Goal: Task Accomplishment & Management: Complete application form

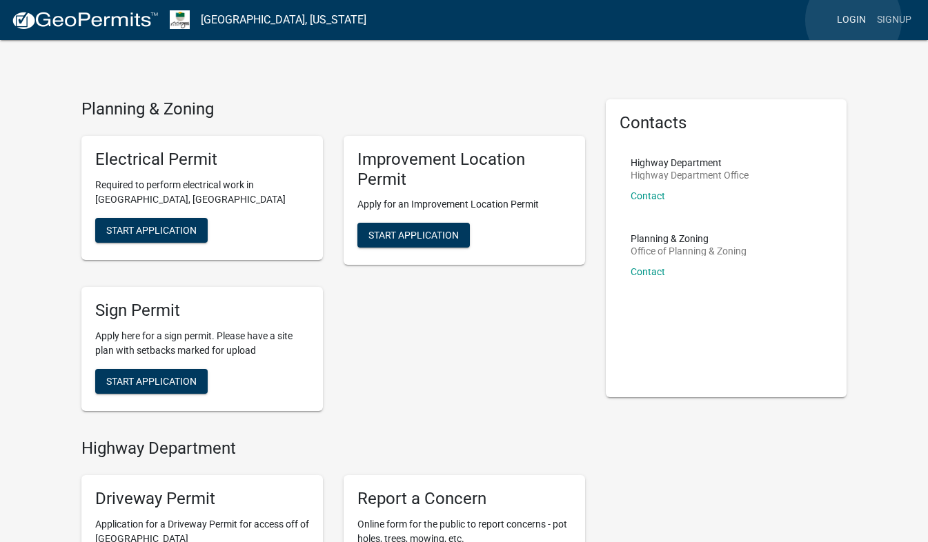
click at [854, 20] on link "Login" at bounding box center [852, 20] width 40 height 26
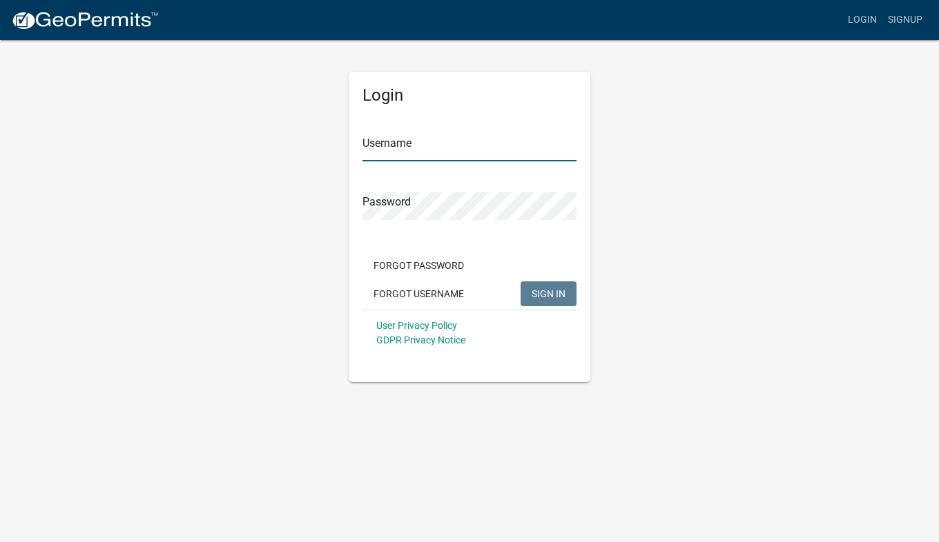
type input "[EMAIL_ADDRESS][DOMAIN_NAME]"
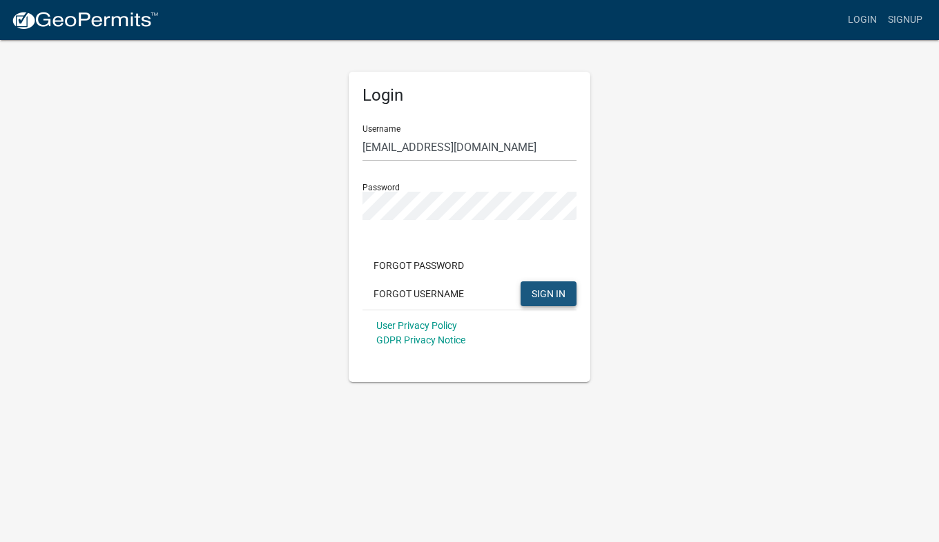
click at [547, 286] on button "SIGN IN" at bounding box center [548, 294] width 56 height 25
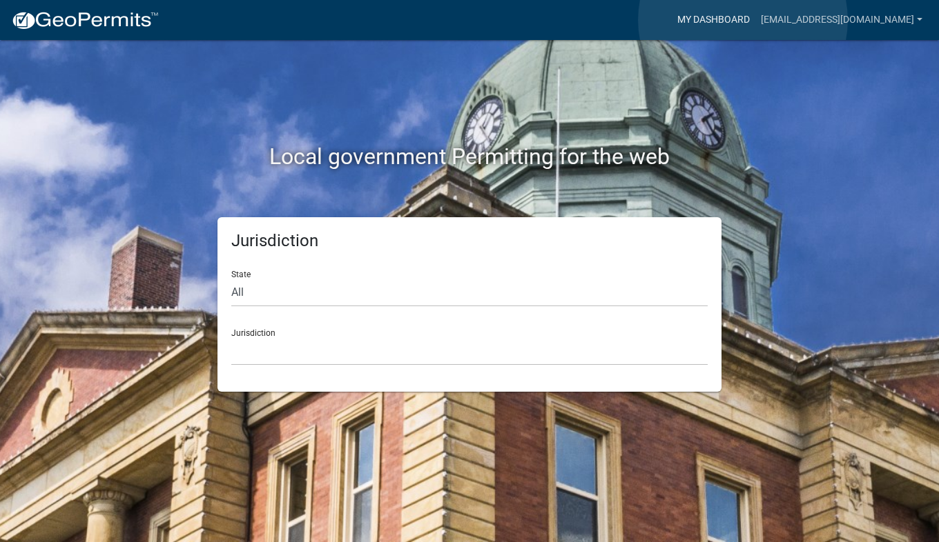
click at [743, 20] on link "My Dashboard" at bounding box center [714, 20] width 84 height 26
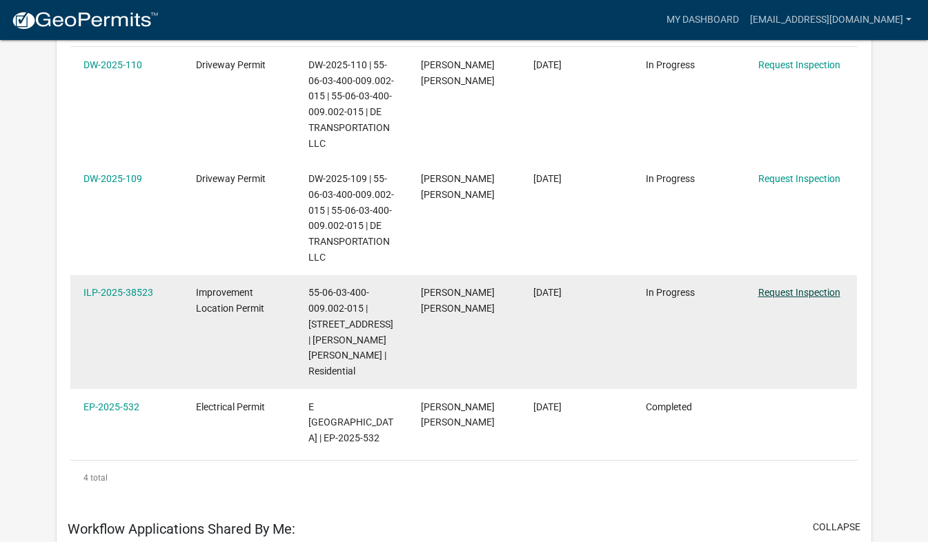
scroll to position [295, 0]
click at [798, 295] on link "Request Inspection" at bounding box center [799, 292] width 82 height 11
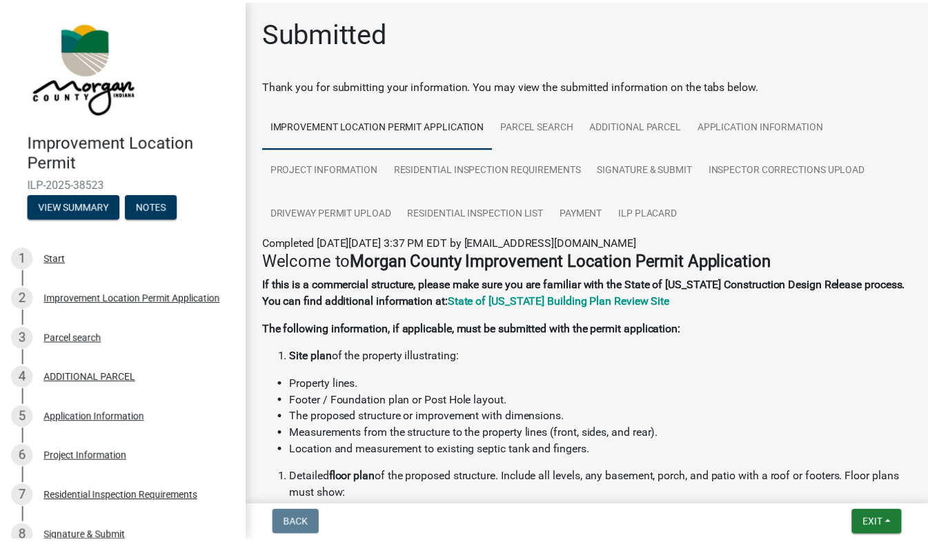
scroll to position [515, 0]
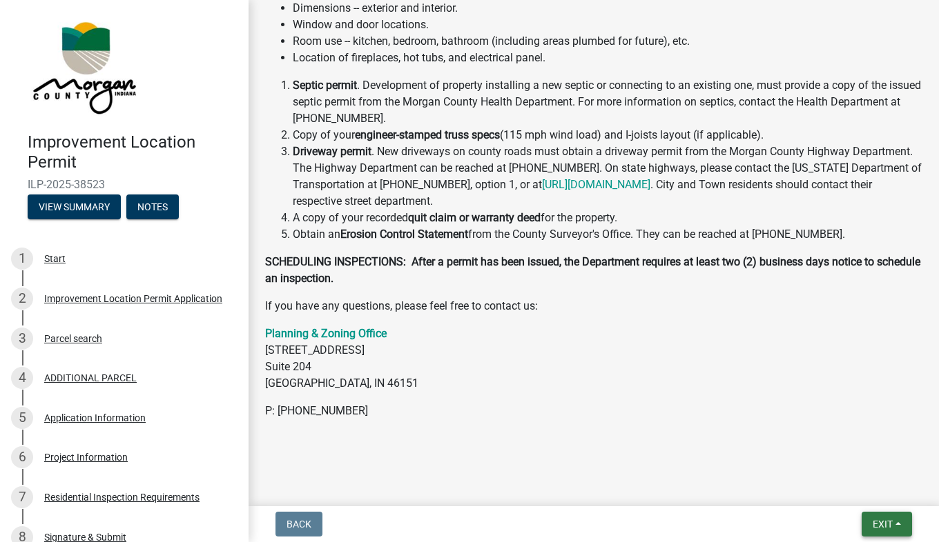
click at [872, 529] on span "Exit" at bounding box center [882, 524] width 20 height 11
click at [848, 488] on button "Save & Exit" at bounding box center [857, 488] width 110 height 33
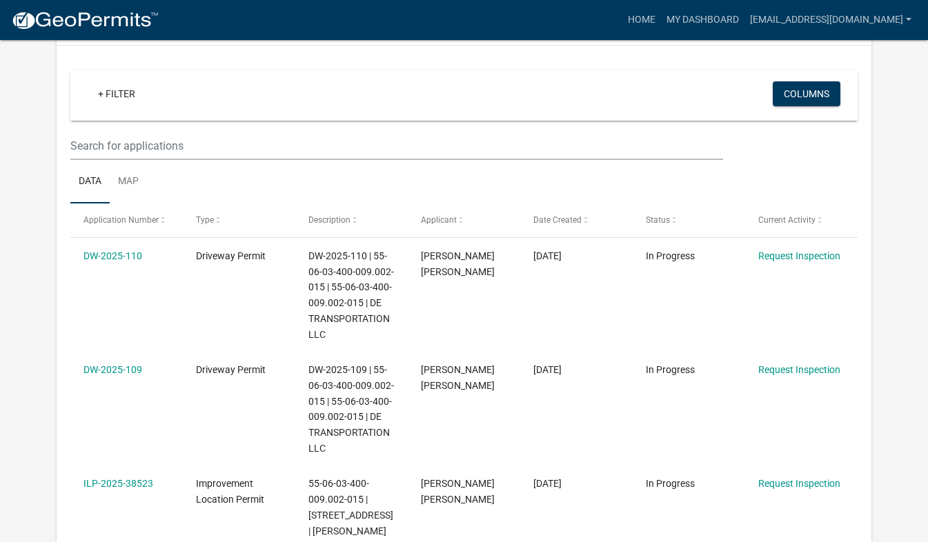
scroll to position [28, 0]
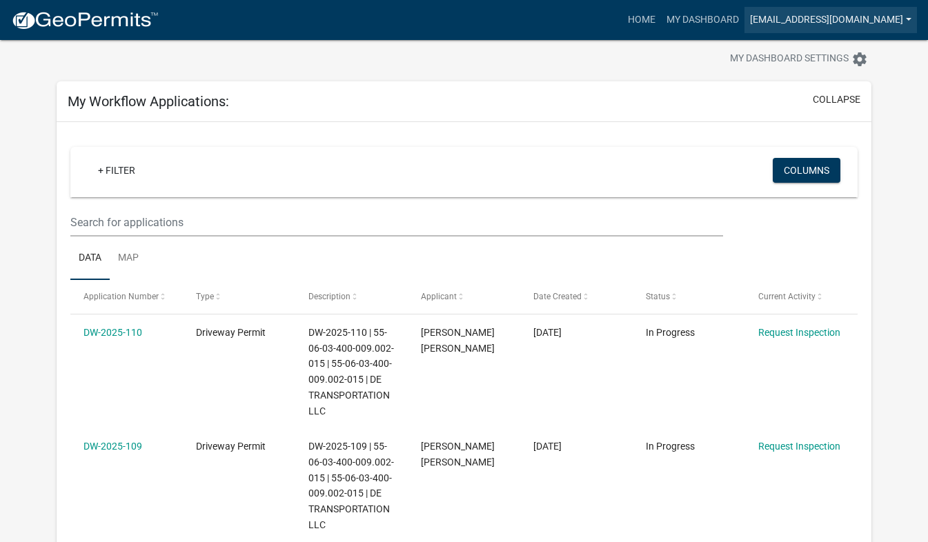
click at [877, 21] on link "[EMAIL_ADDRESS][DOMAIN_NAME]" at bounding box center [831, 20] width 173 height 26
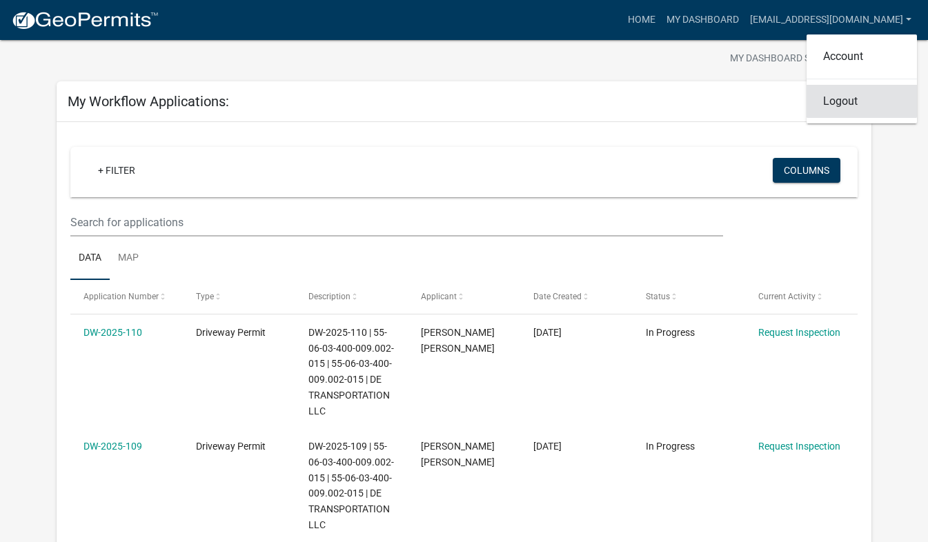
click at [839, 105] on link "Logout" at bounding box center [862, 101] width 110 height 33
